Goal: Transaction & Acquisition: Purchase product/service

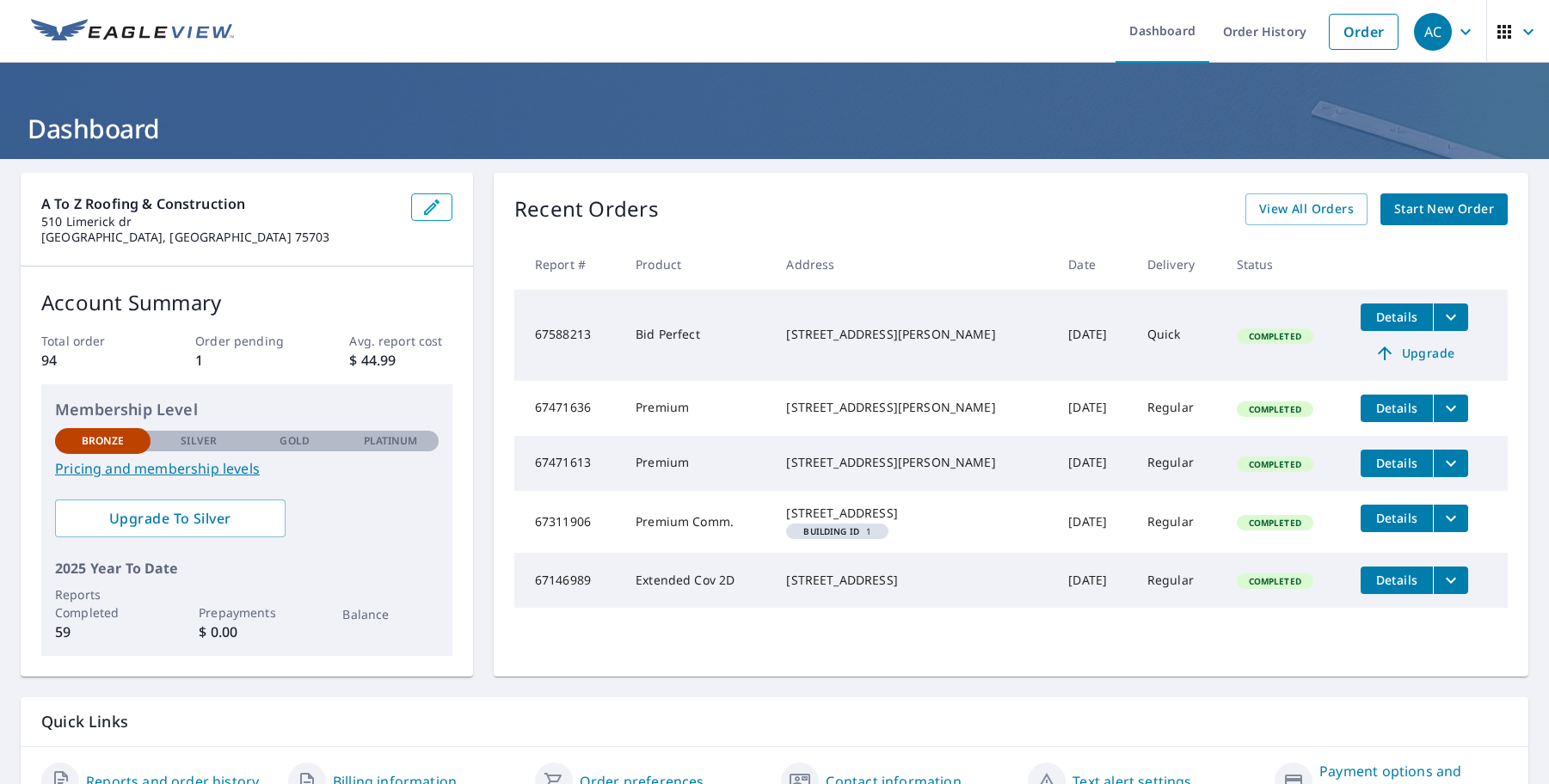
click at [732, 232] on div "Recent Orders View All Orders Start New Order Report # Product Address Date Del…" at bounding box center [1010, 424] width 1035 height 504
click at [1444, 207] on span "Start New Order" at bounding box center [1443, 209] width 100 height 22
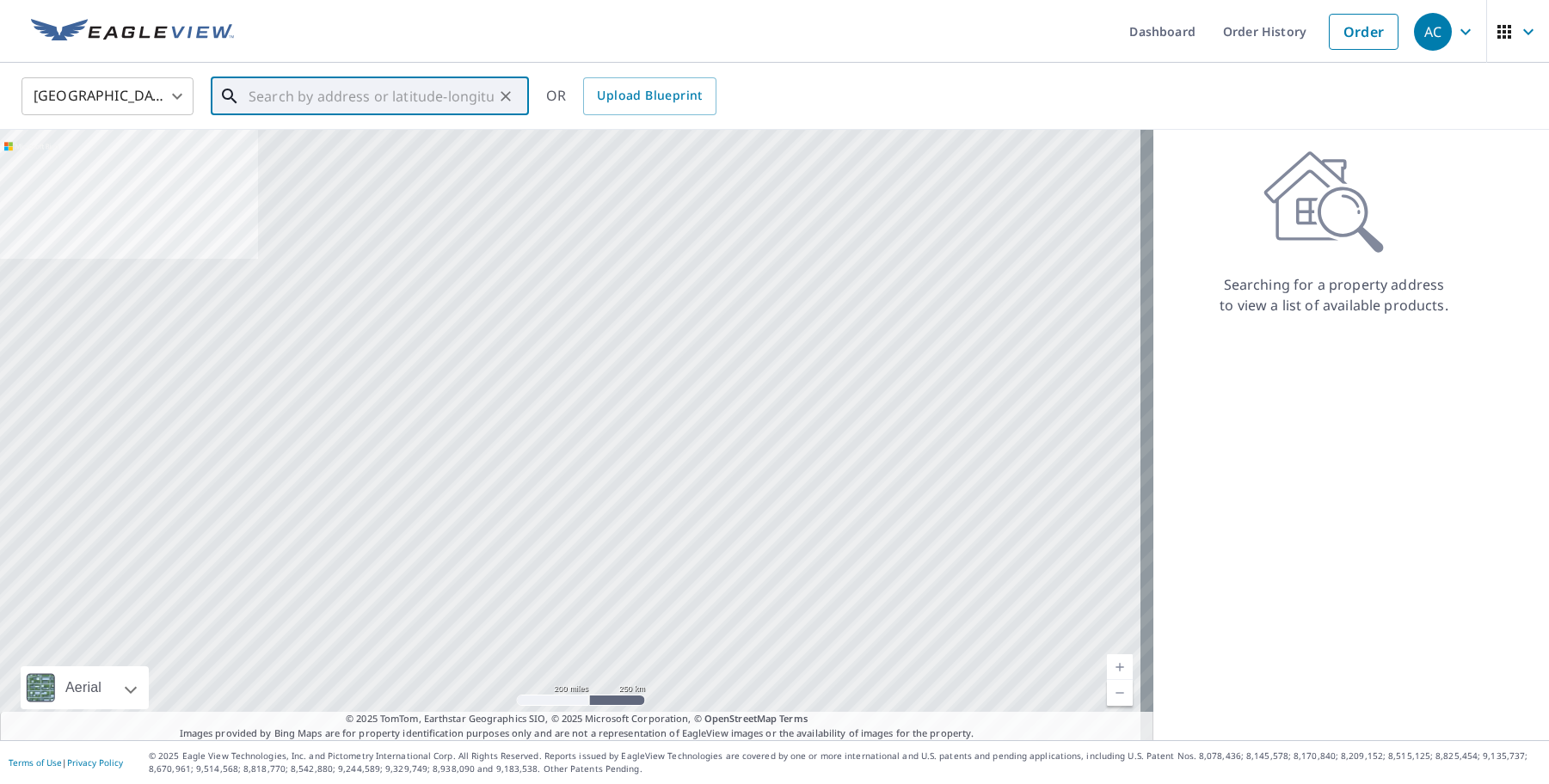
click at [283, 84] on input "text" at bounding box center [371, 96] width 245 height 48
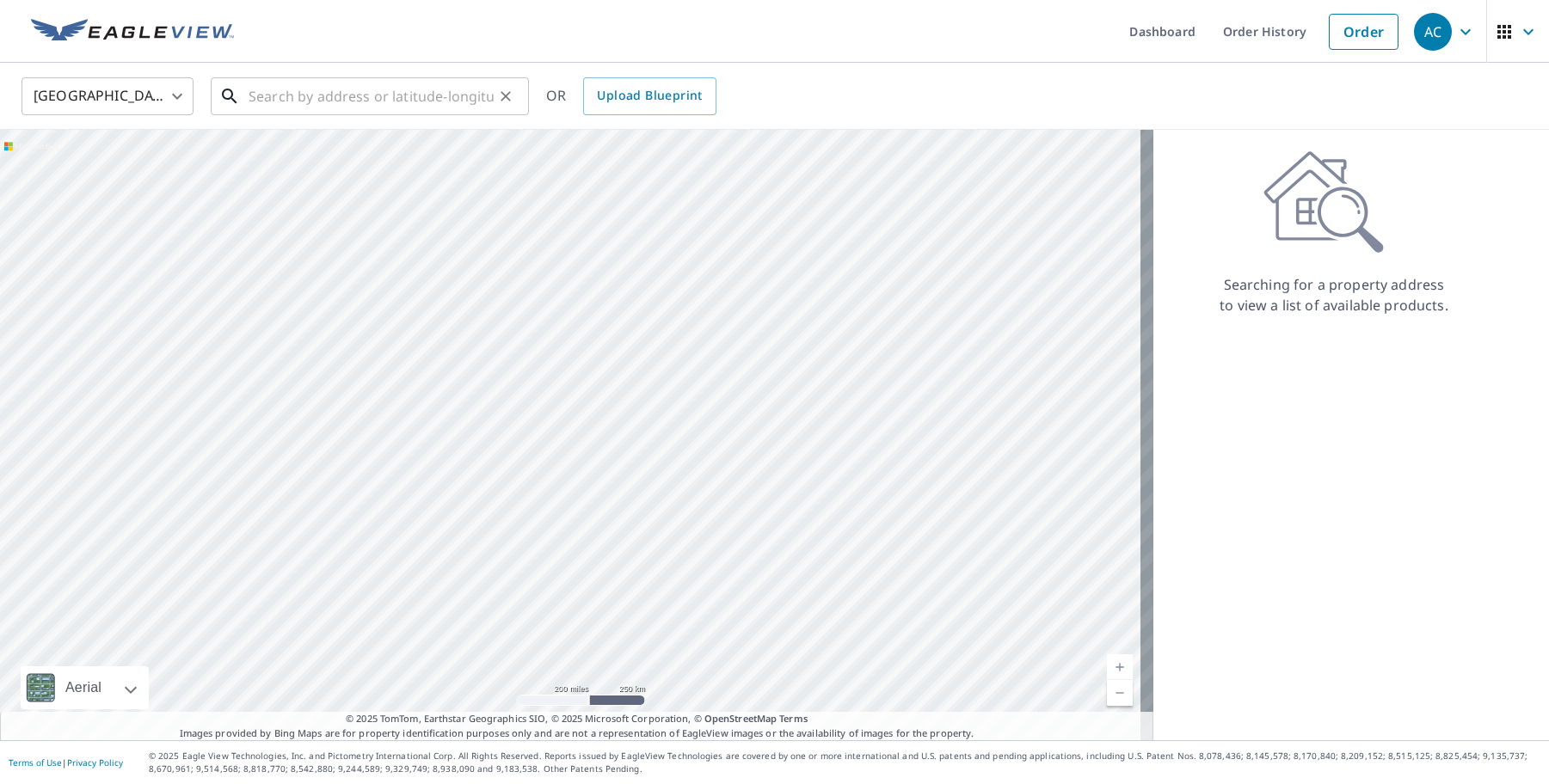
click at [393, 80] on input "text" at bounding box center [371, 96] width 245 height 48
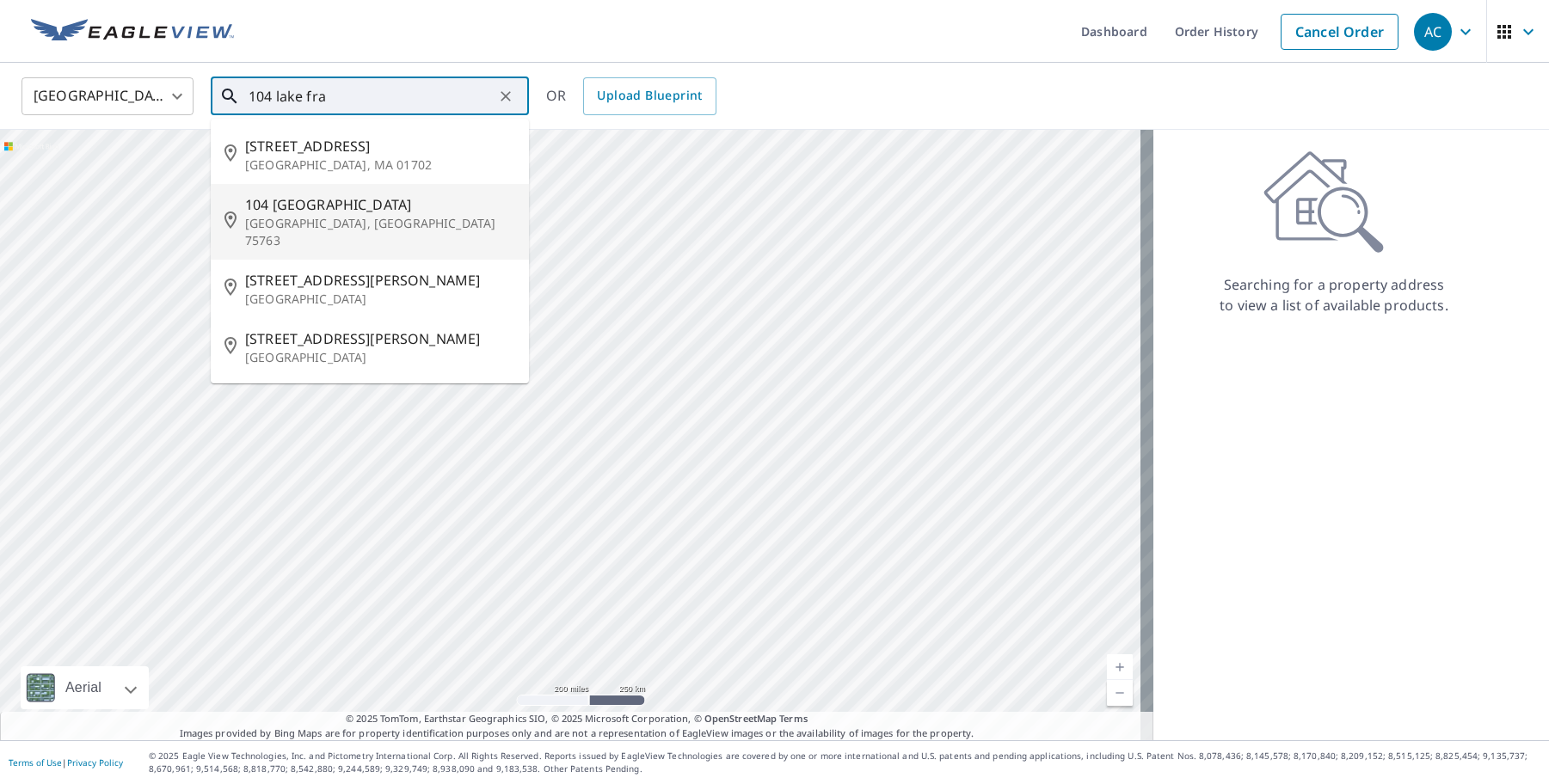
click at [341, 187] on li "[STREET_ADDRESS]" at bounding box center [370, 221] width 319 height 75
type input "[STREET_ADDRESS]"
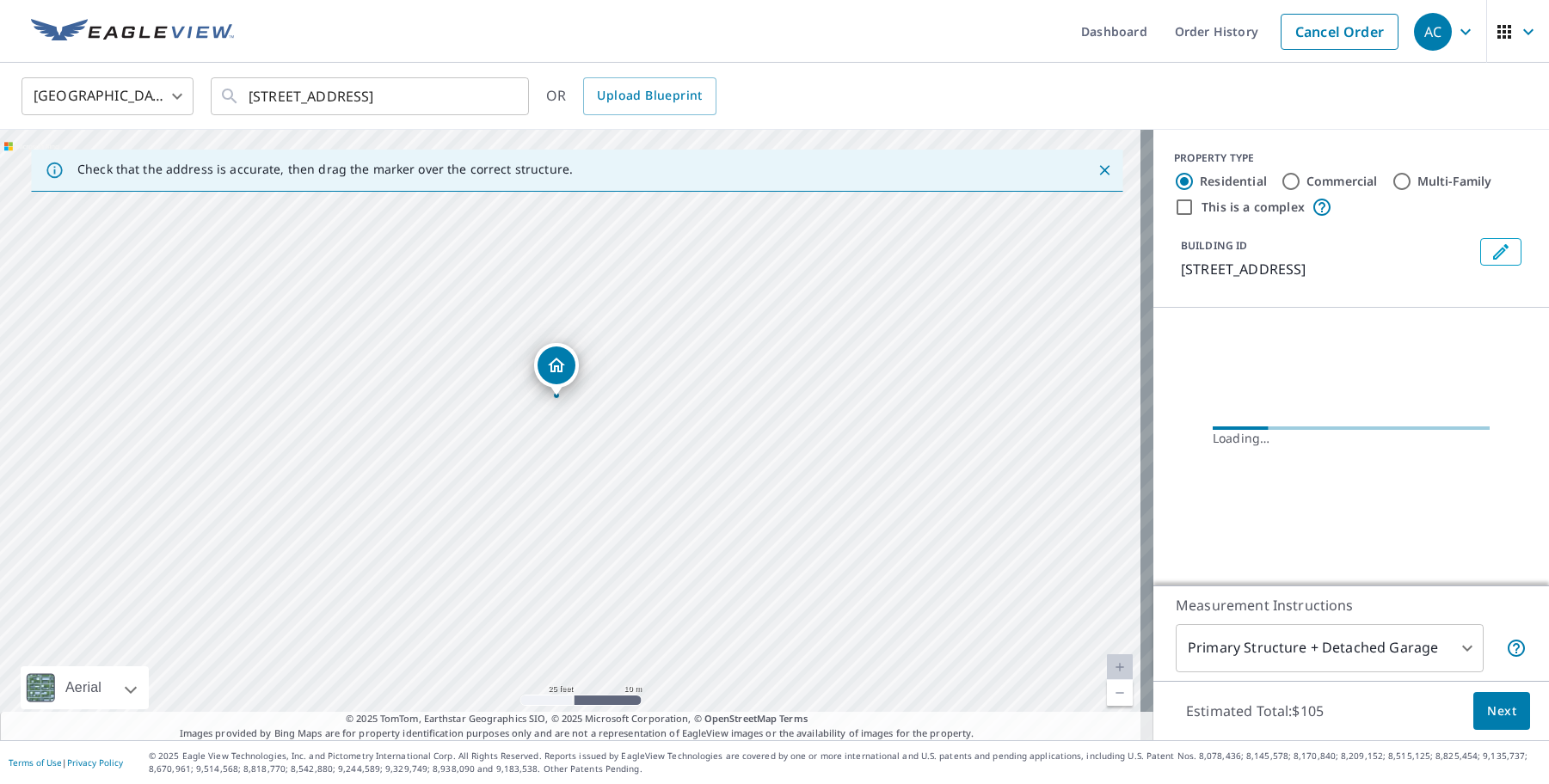
drag, startPoint x: 559, startPoint y: 380, endPoint x: 648, endPoint y: 560, distance: 200.8
click at [648, 560] on div "[STREET_ADDRESS]" at bounding box center [576, 435] width 1153 height 610
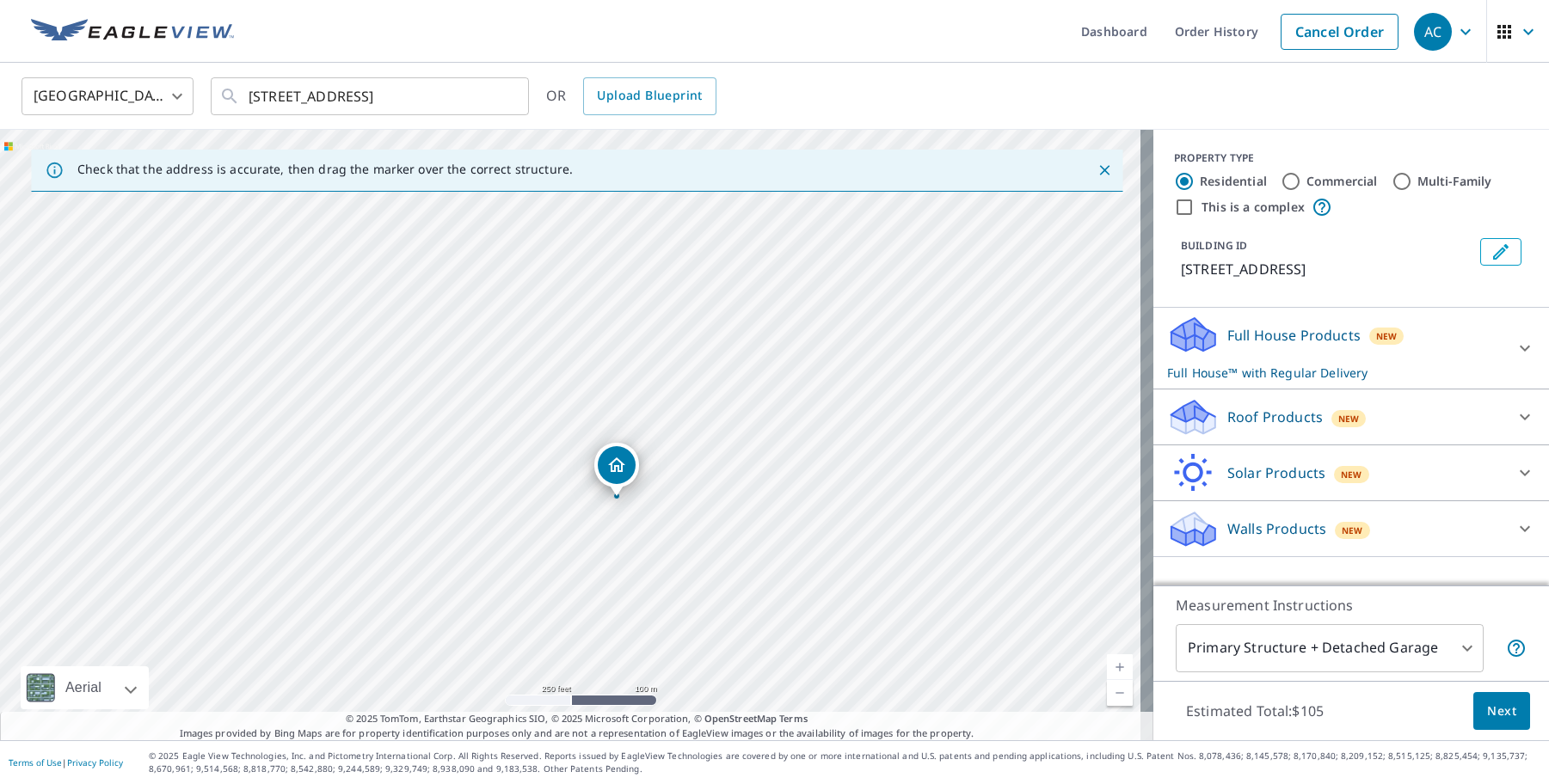
click at [1358, 415] on div "Roof Products New" at bounding box center [1334, 417] width 337 height 40
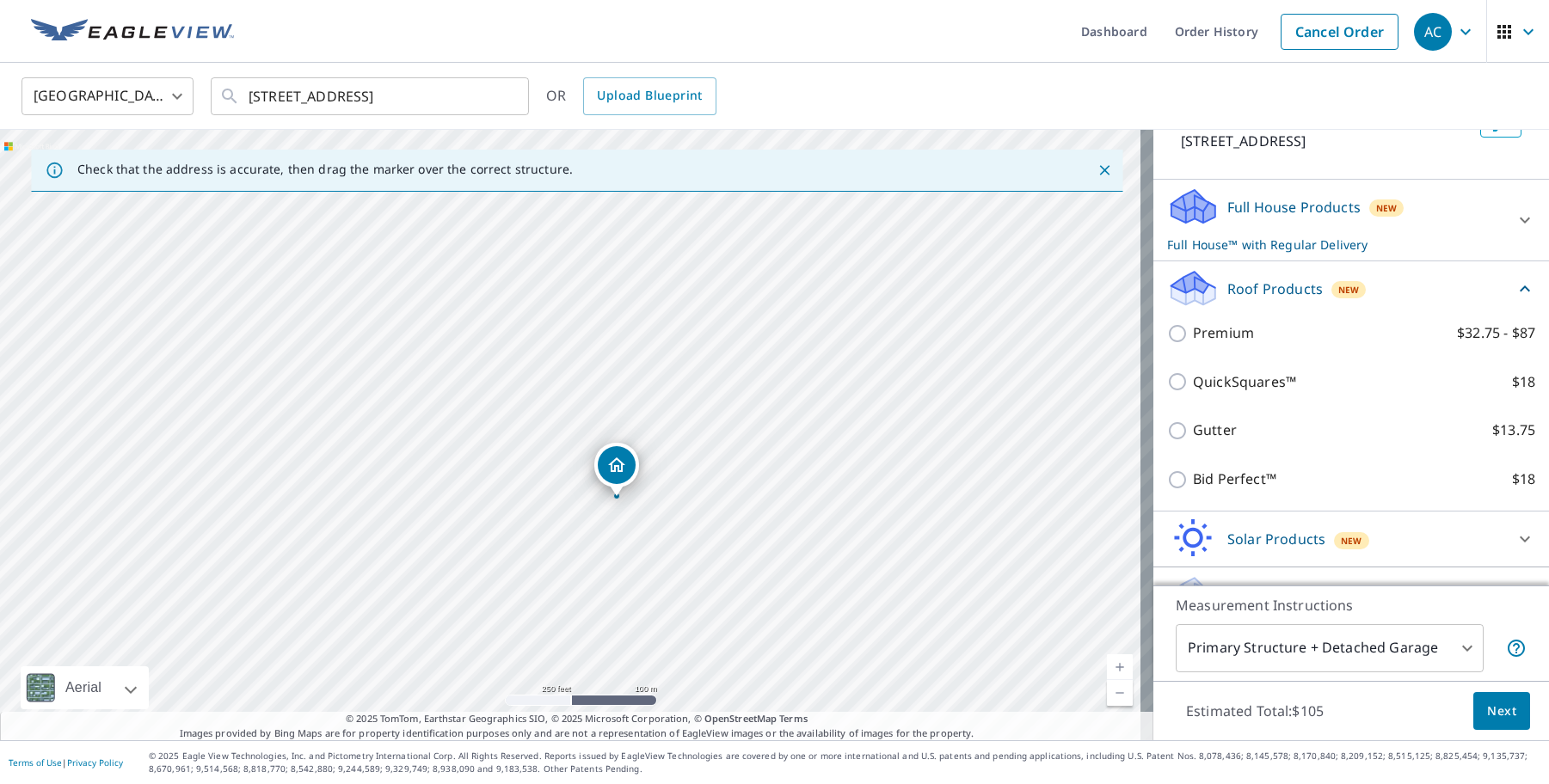
scroll to position [166, 0]
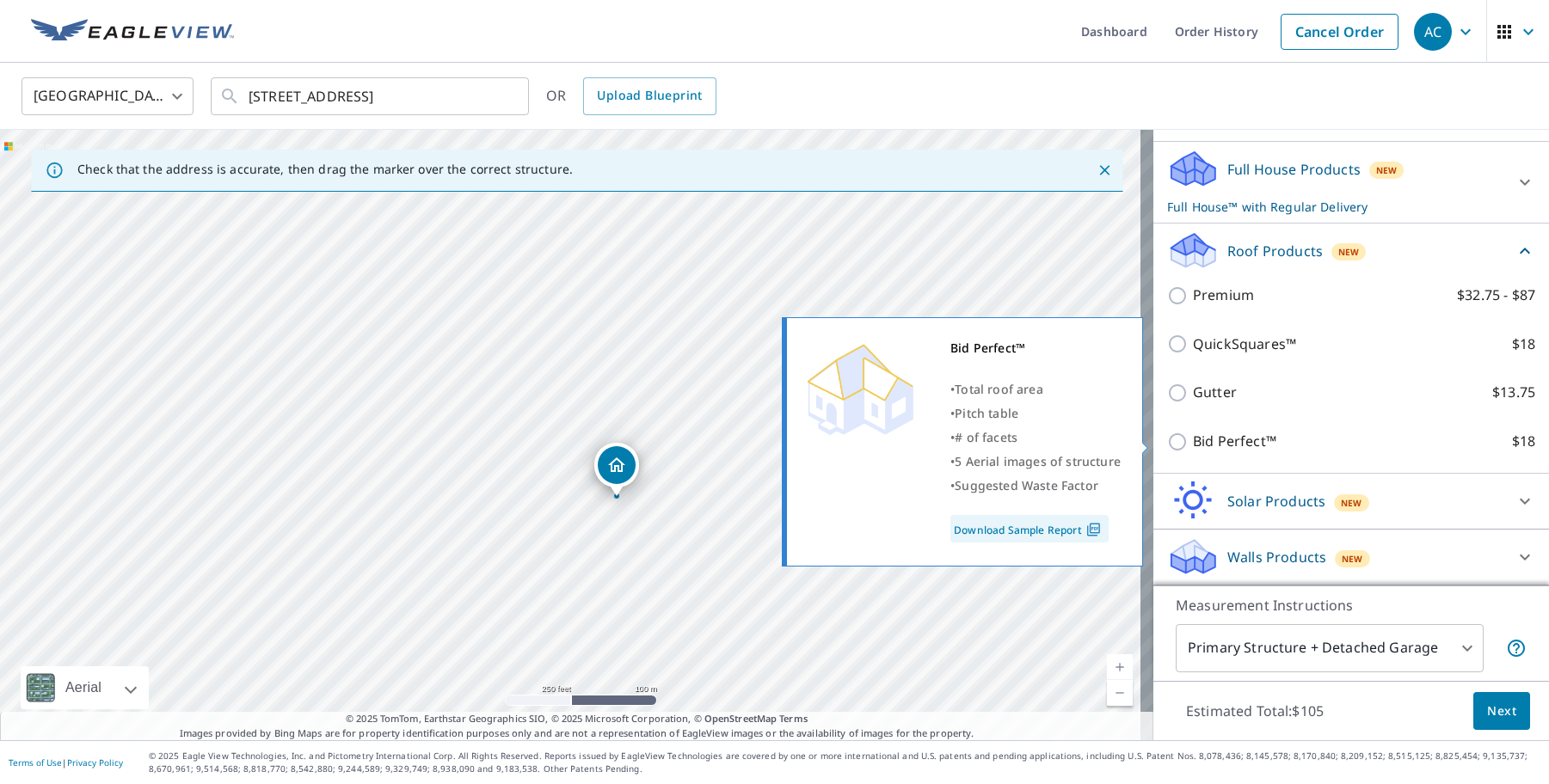
click at [1213, 448] on p "Bid Perfect™" at bounding box center [1233, 442] width 83 height 22
click at [1192, 448] on input "Bid Perfect™ $18" at bounding box center [1179, 443] width 26 height 21
checkbox input "true"
checkbox input "false"
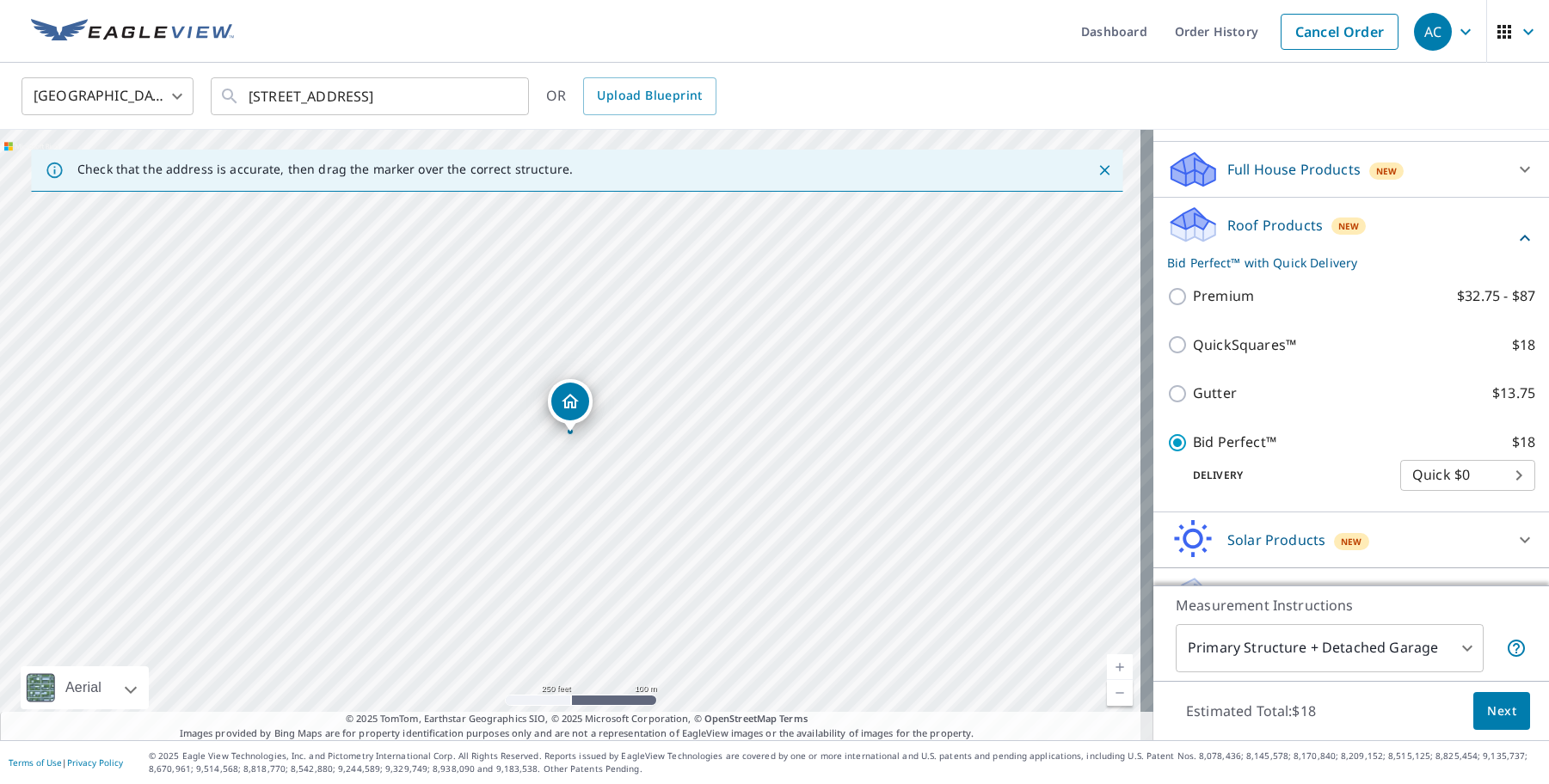
click at [1449, 662] on body "AC AC Dashboard Order History Cancel Order AC United States [GEOGRAPHIC_DATA] ​…" at bounding box center [774, 392] width 1549 height 784
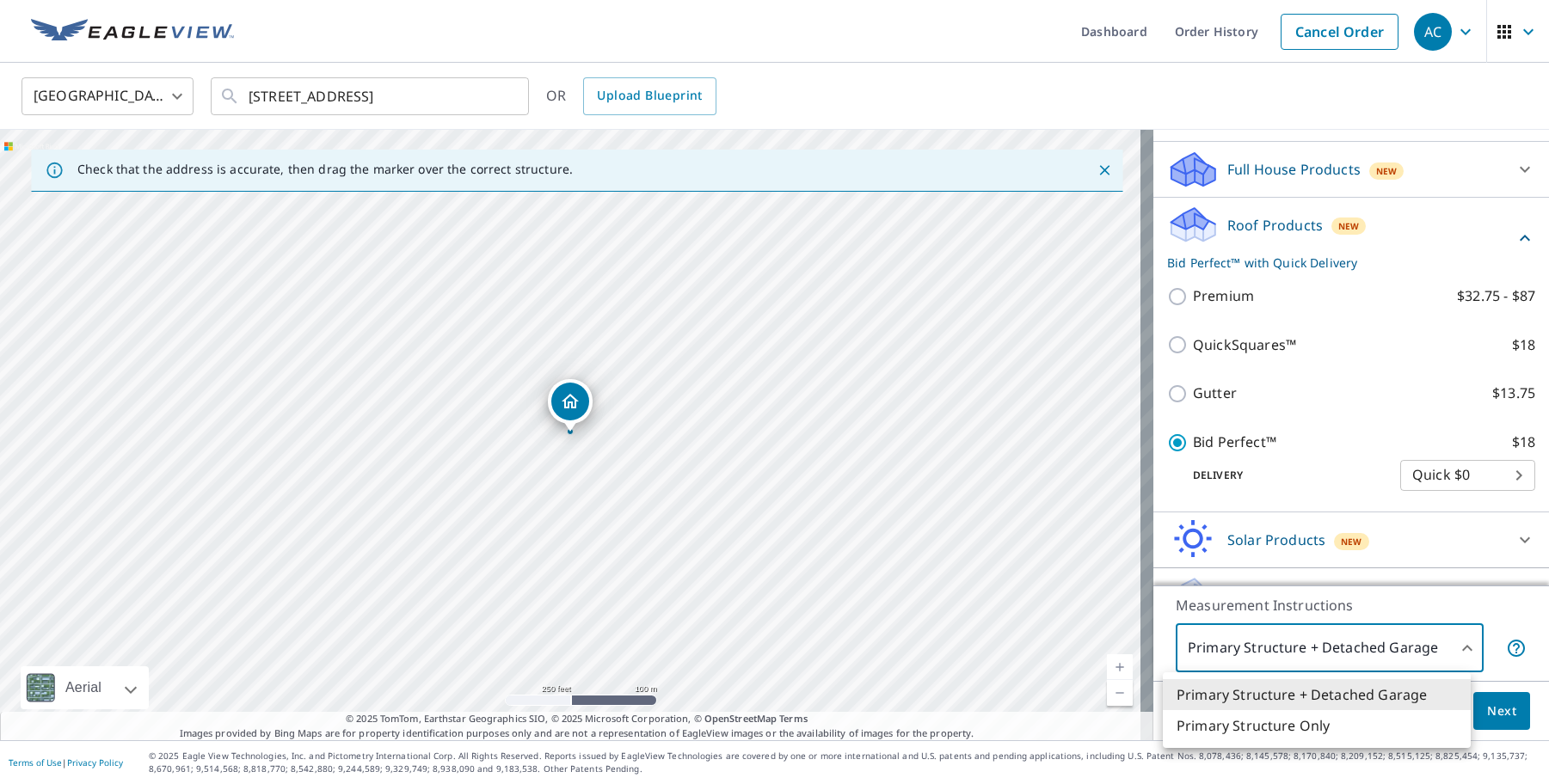
click at [1465, 602] on div at bounding box center [774, 392] width 1549 height 784
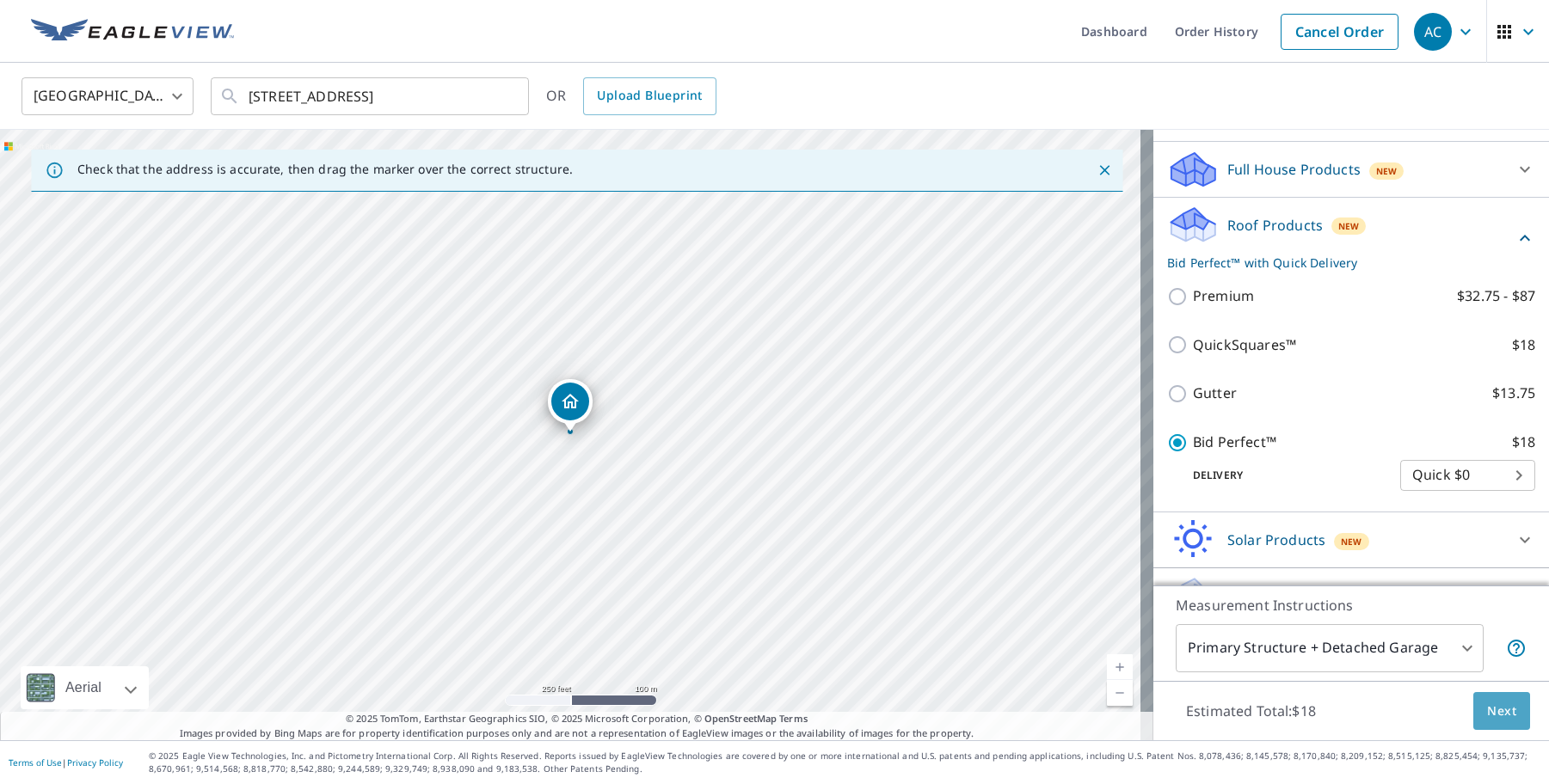
click at [1487, 708] on span "Next" at bounding box center [1501, 712] width 30 height 22
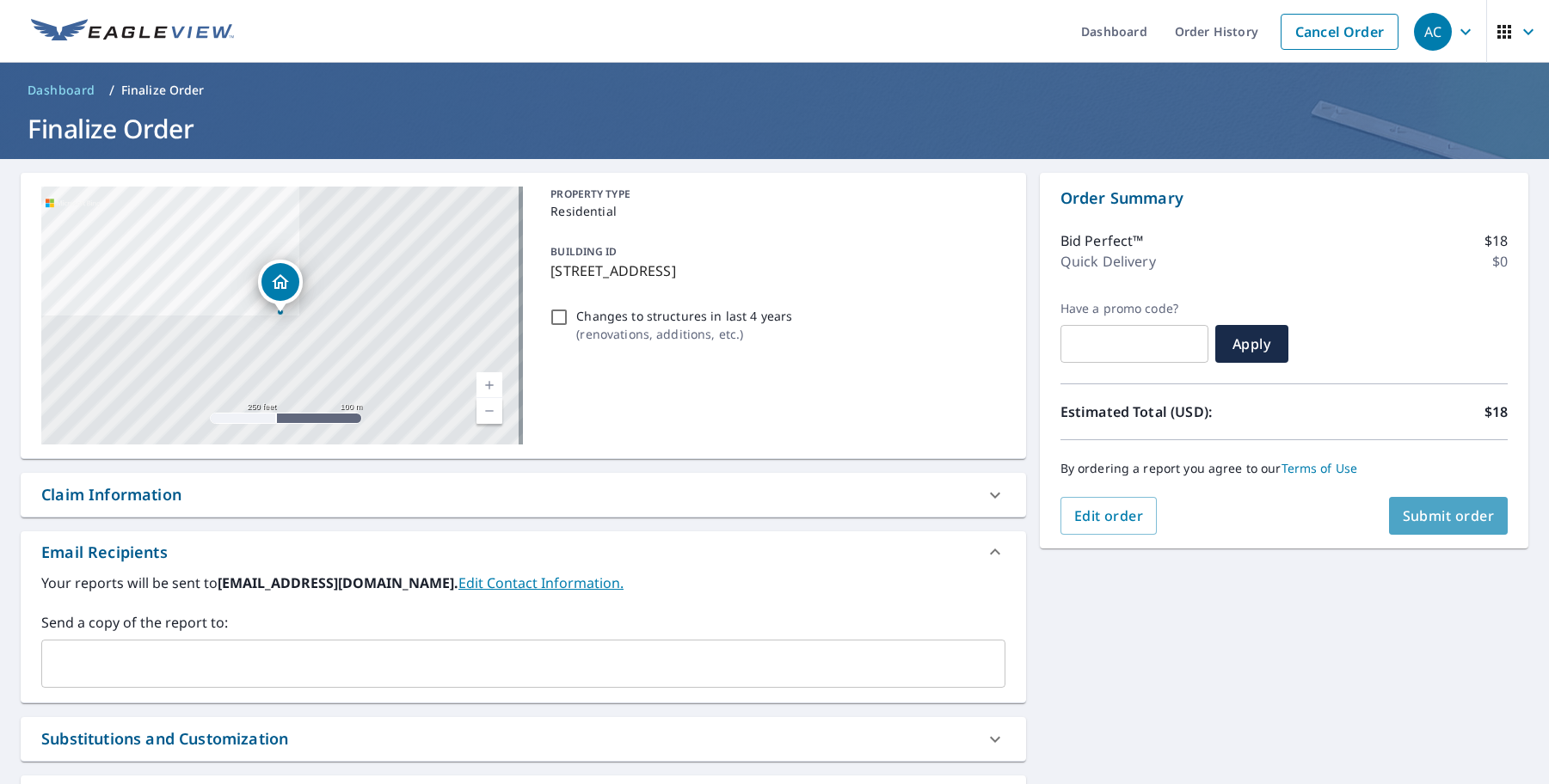
click at [1469, 533] on button "Submit order" at bounding box center [1448, 516] width 119 height 38
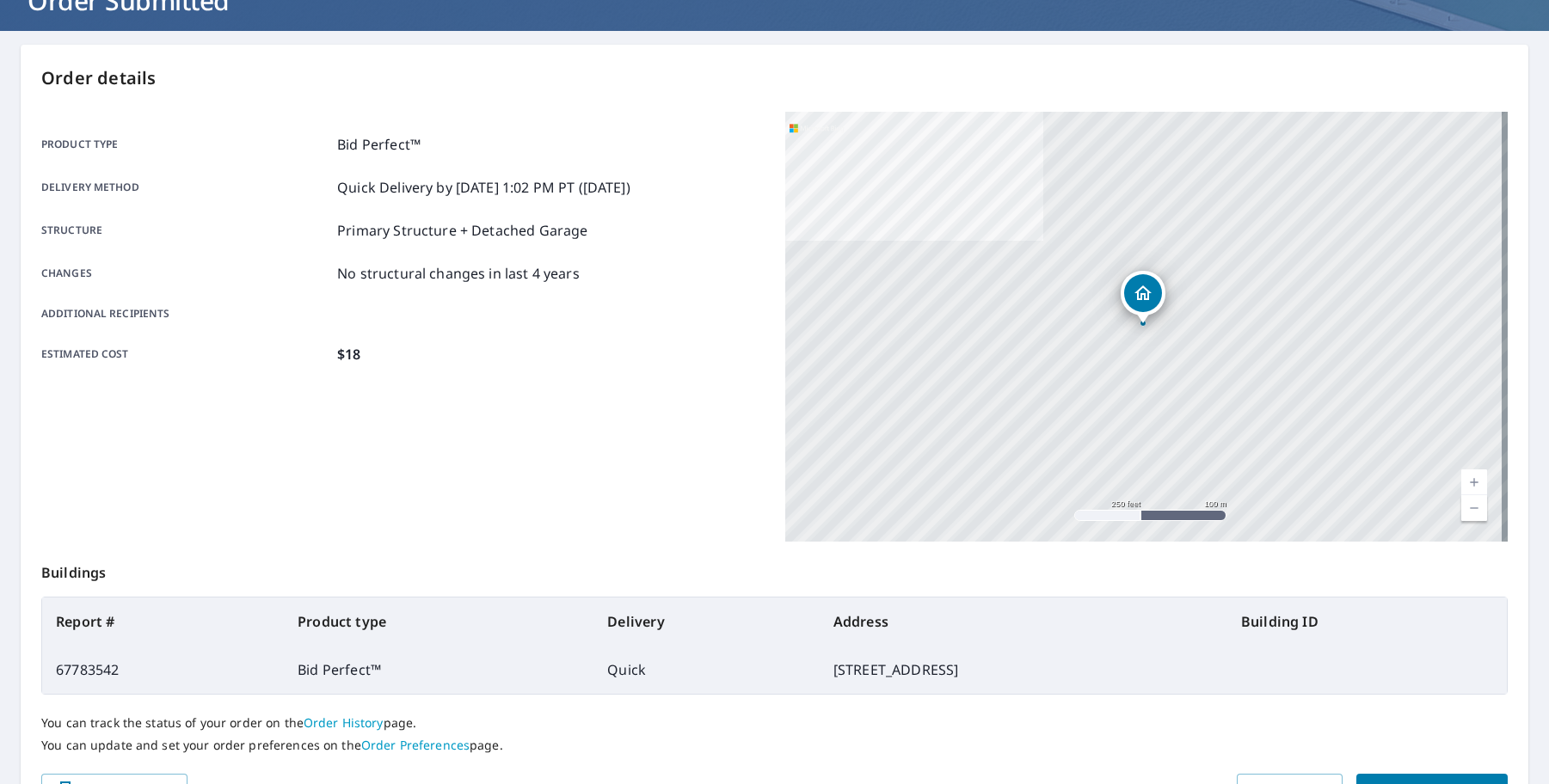
scroll to position [228, 0]
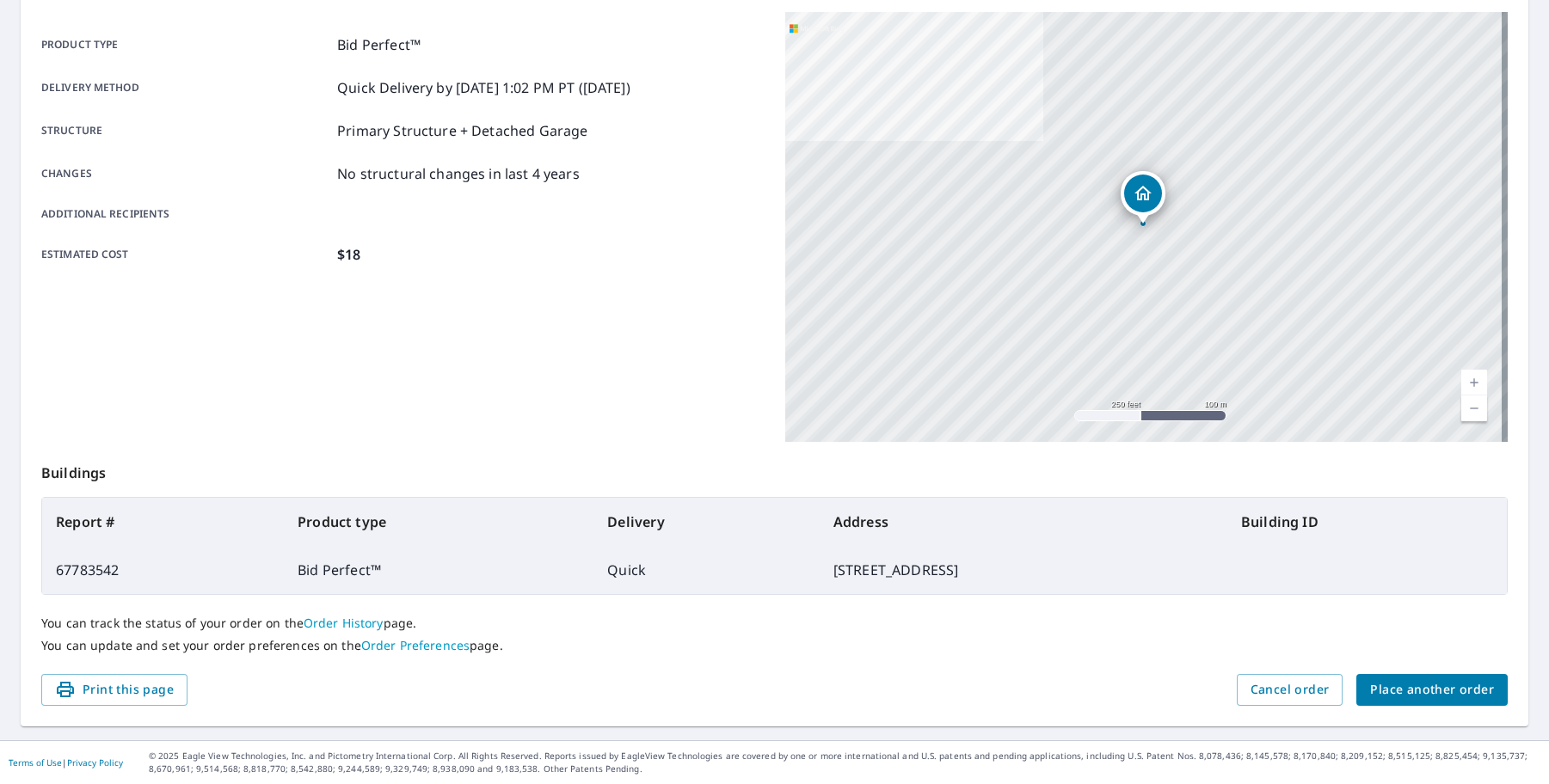
drag, startPoint x: 617, startPoint y: 430, endPoint x: 799, endPoint y: 499, distance: 194.6
click at [617, 430] on div "Product type Bid Perfect™ Delivery method Quick Delivery by [DATE] 1:02 PM PT (…" at bounding box center [403, 227] width 723 height 430
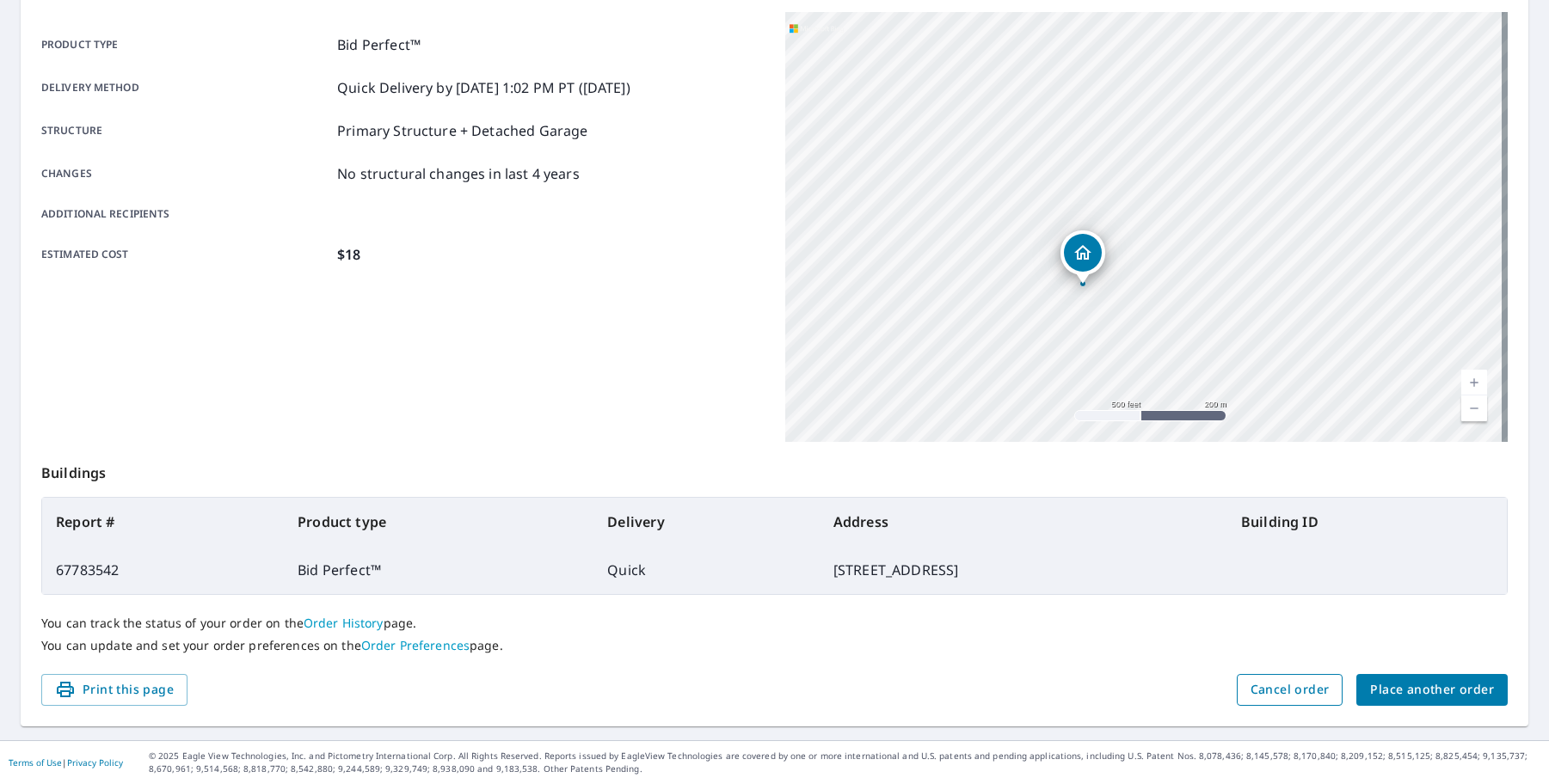
click at [1298, 692] on span "Cancel order" at bounding box center [1290, 690] width 79 height 22
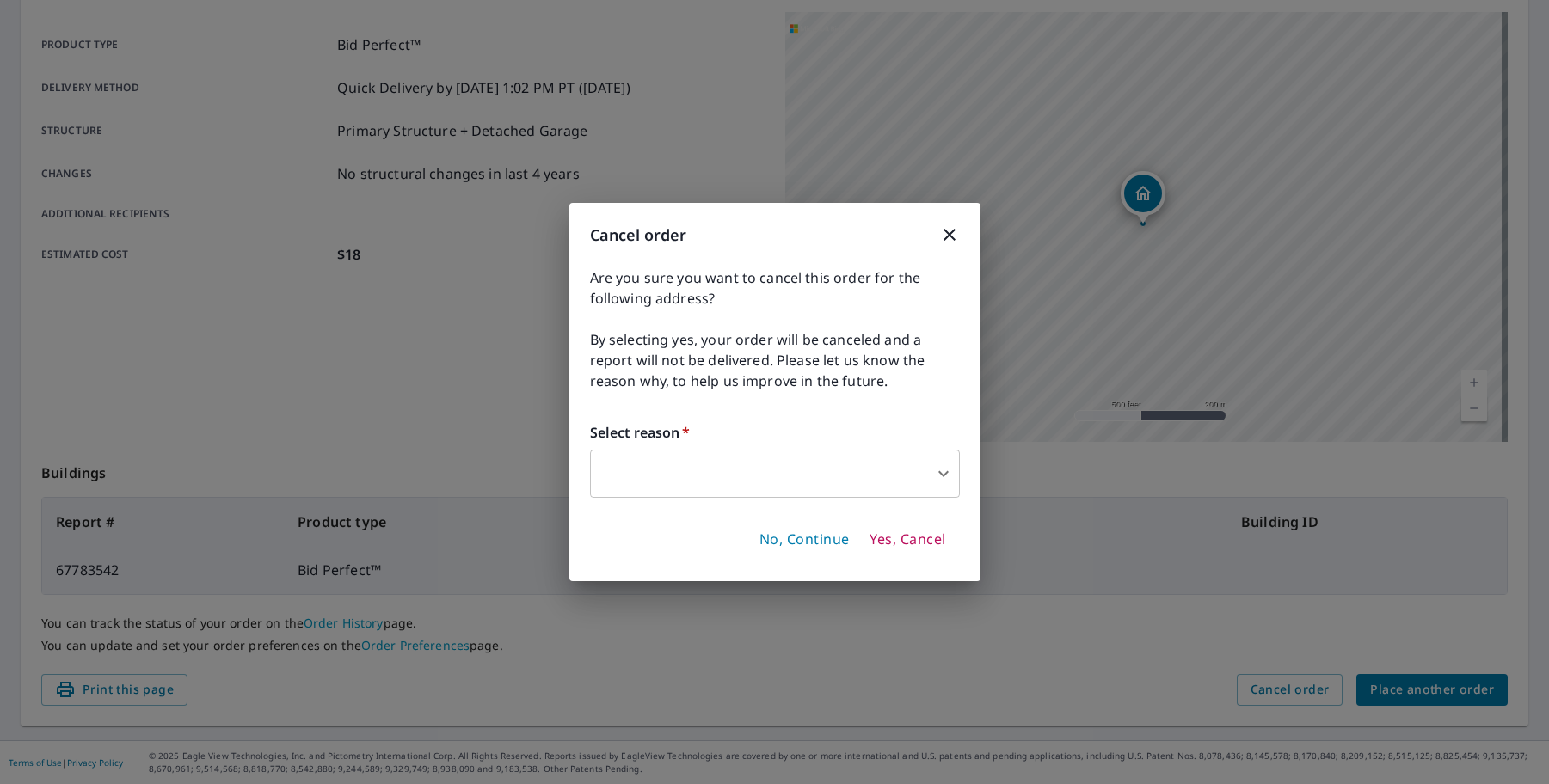
click at [805, 460] on body "AC AC Dashboard Order History Order AC Order Submitted Order details Product ty…" at bounding box center [774, 392] width 1549 height 784
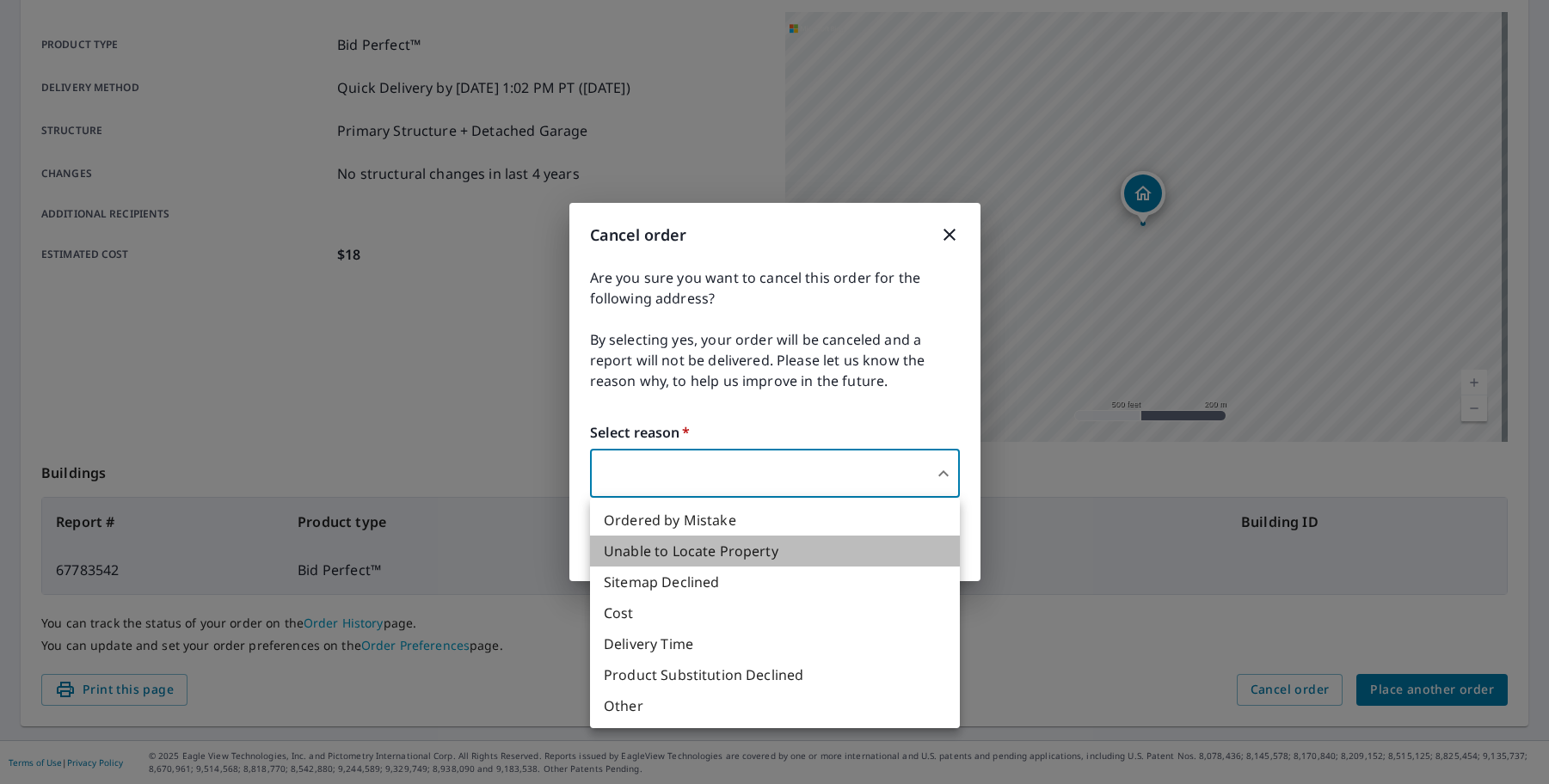
click at [749, 557] on li "Unable to Locate Property" at bounding box center [774, 551] width 370 height 31
type input "31"
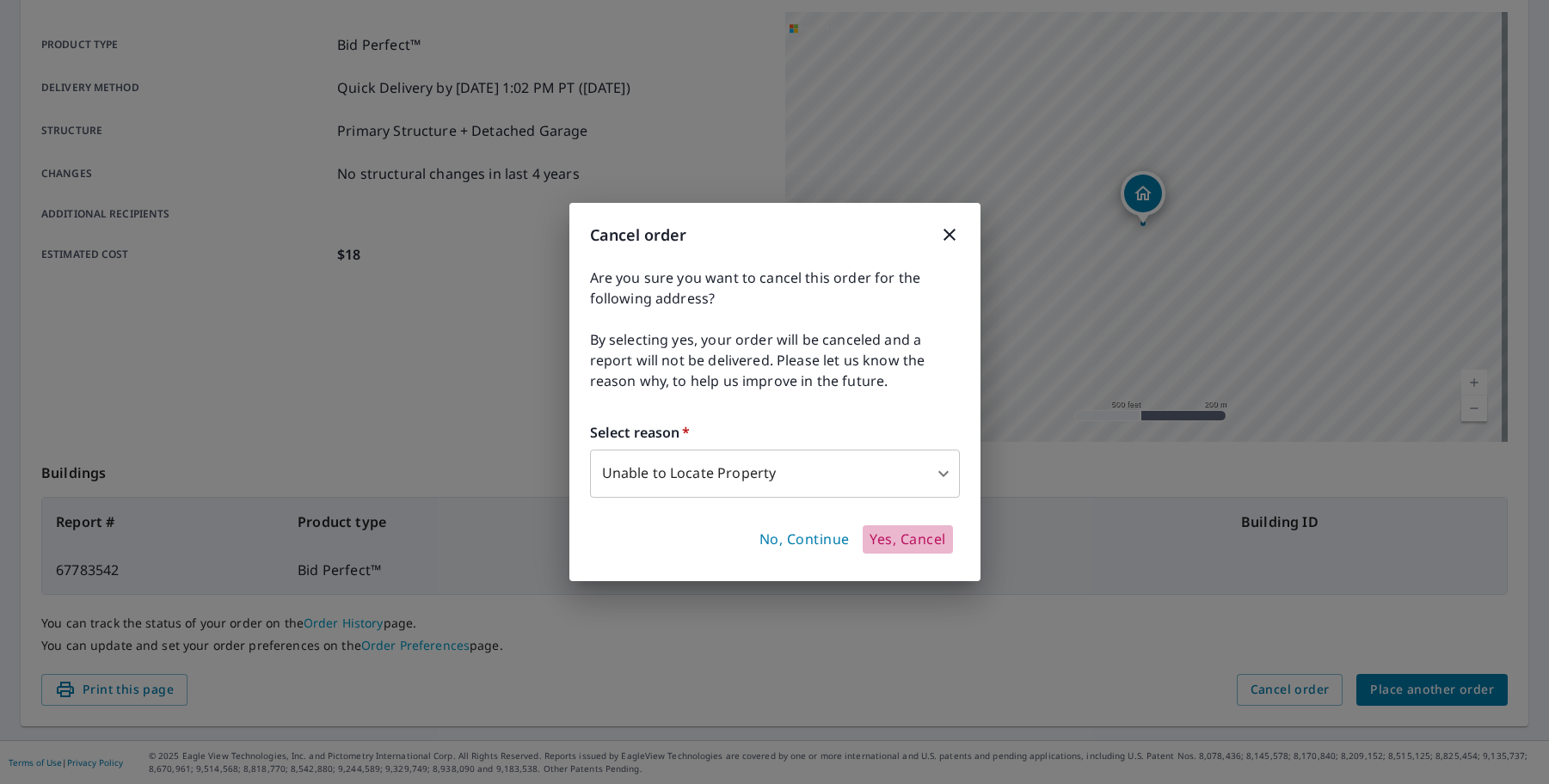
click at [918, 542] on span "Yes, Cancel" at bounding box center [906, 540] width 75 height 19
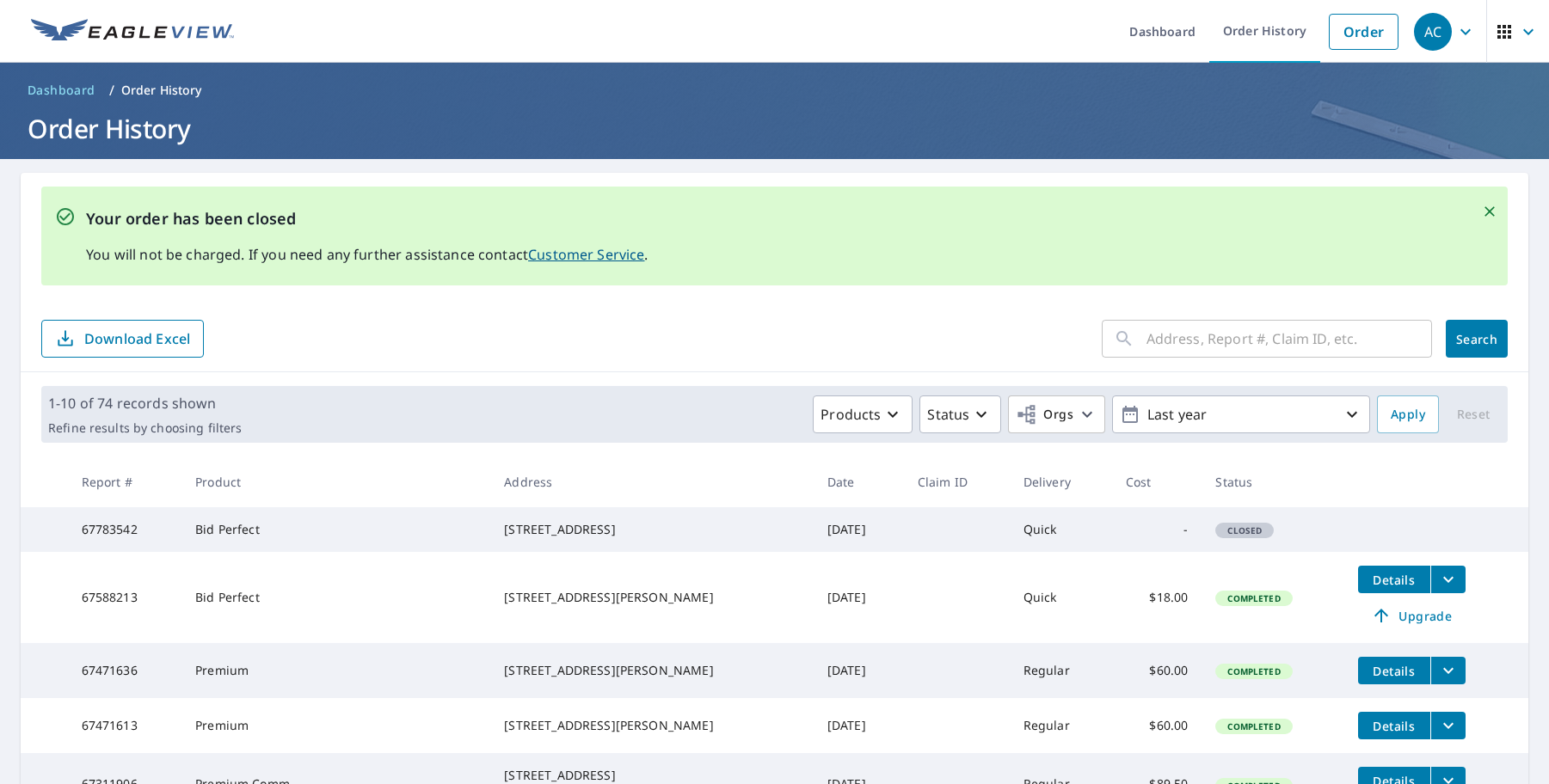
click at [783, 354] on form "​ Search Download Excel" at bounding box center [774, 339] width 1466 height 38
